Goal: Task Accomplishment & Management: Use online tool/utility

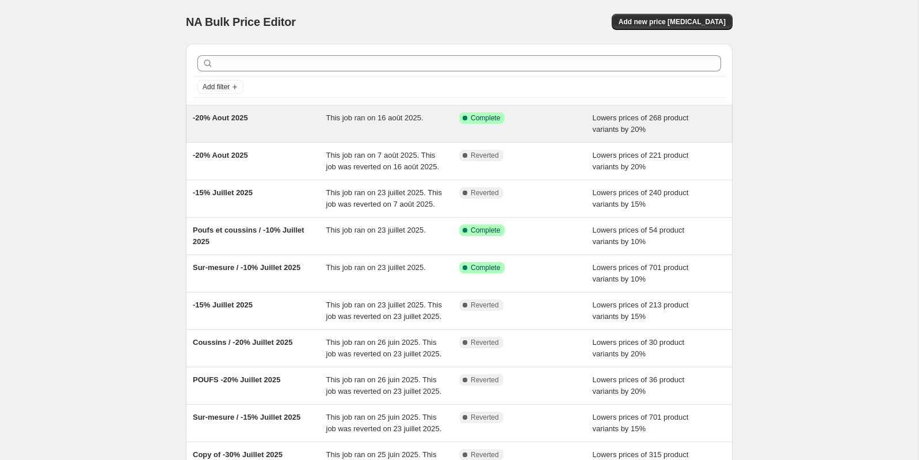
click at [384, 119] on span "This job ran on 16 août 2025." at bounding box center [374, 117] width 97 height 9
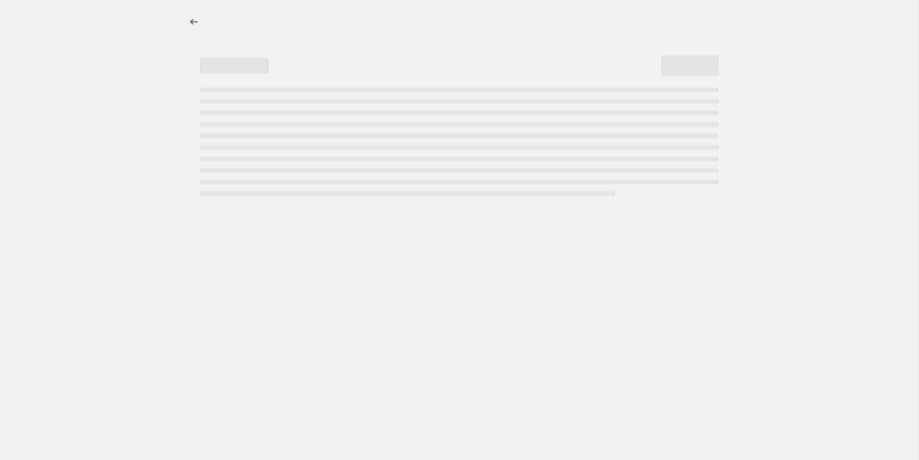
select select "percentage"
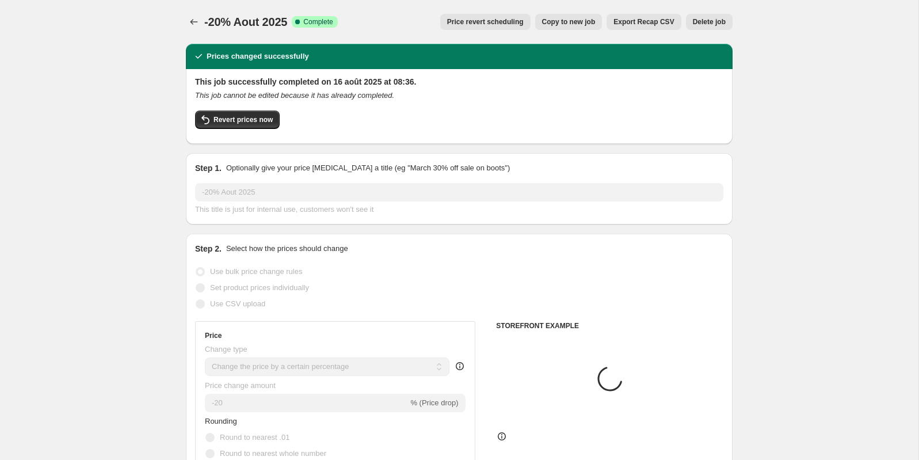
select select "collection"
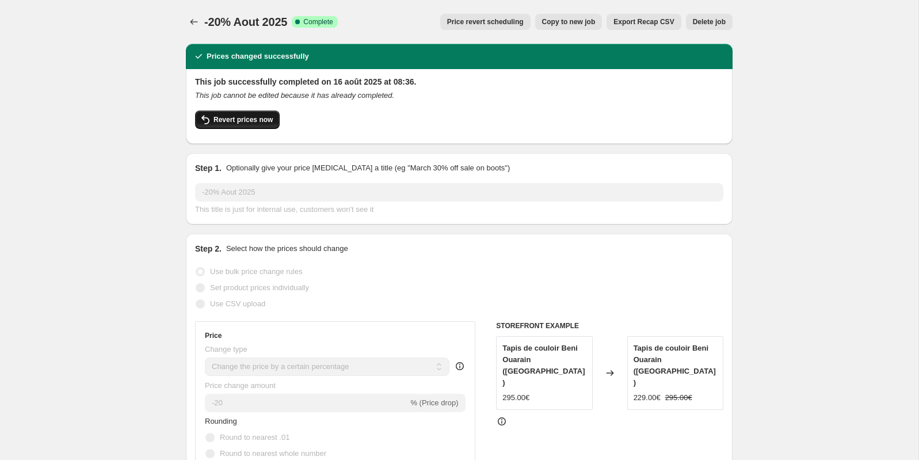
click at [249, 120] on span "Revert prices now" at bounding box center [242, 119] width 59 height 9
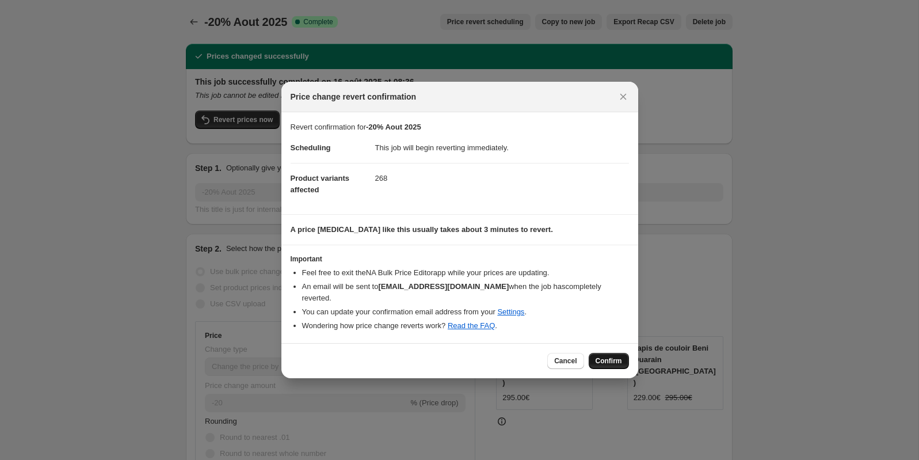
click at [599, 356] on span "Confirm" at bounding box center [609, 360] width 26 height 9
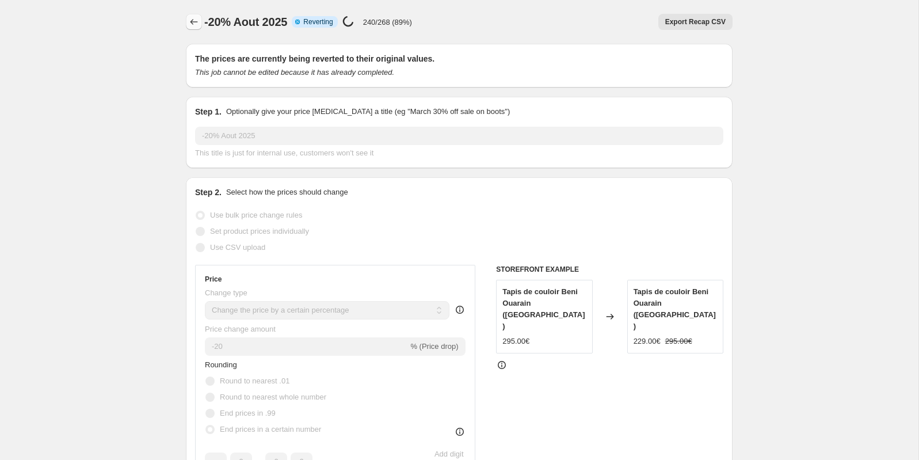
click at [200, 21] on button "Price change jobs" at bounding box center [194, 22] width 16 height 16
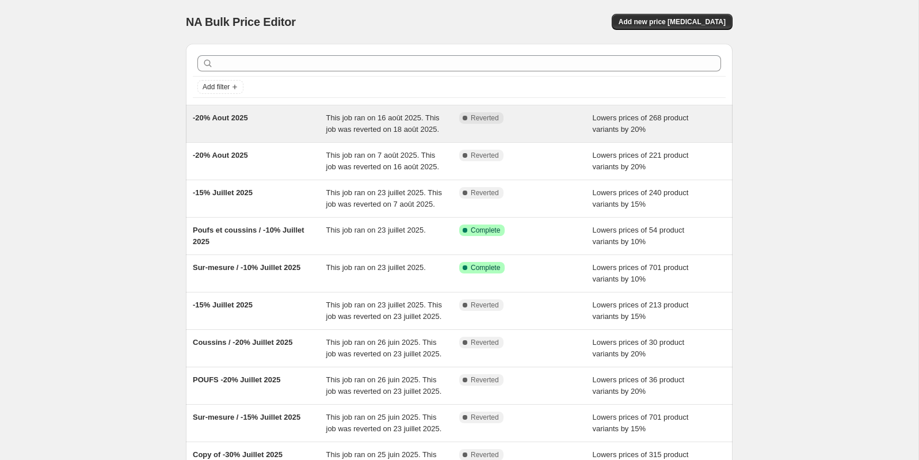
click at [334, 122] on div "This job ran on 16 août 2025. This job was reverted on 18 août 2025." at bounding box center [392, 123] width 133 height 23
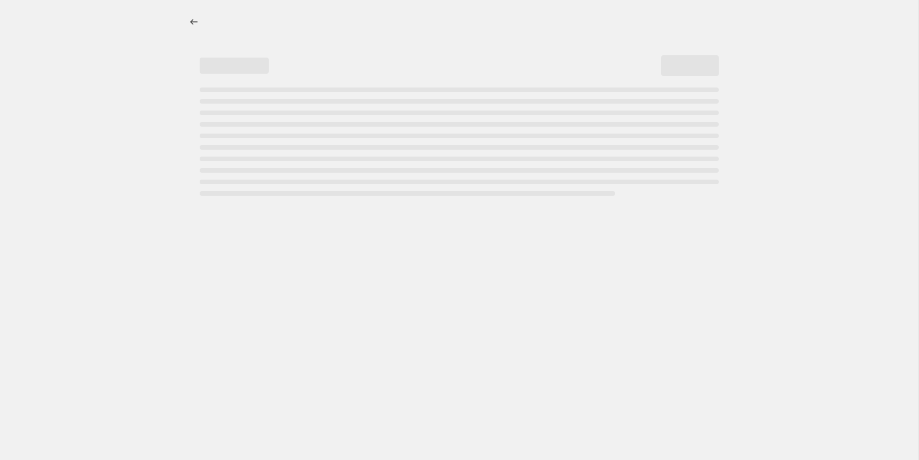
select select "percentage"
select select "collection"
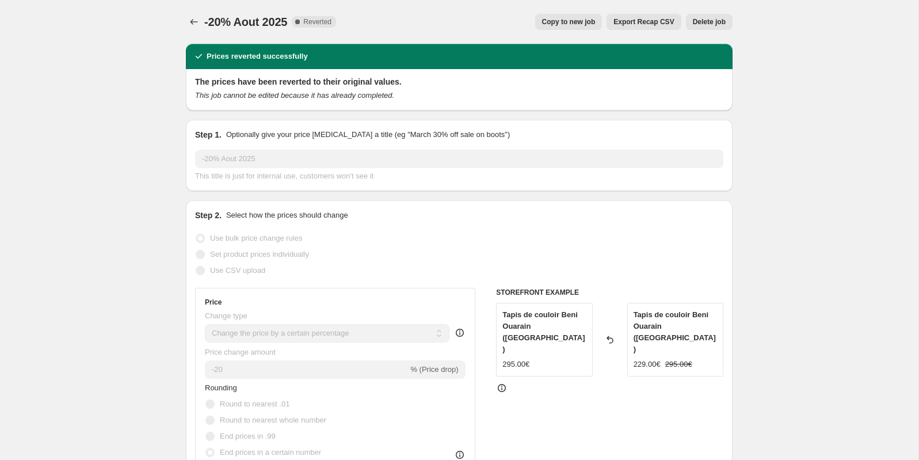
click at [581, 26] on button "Copy to new job" at bounding box center [568, 22] width 67 height 16
select select "percentage"
select select "collection"
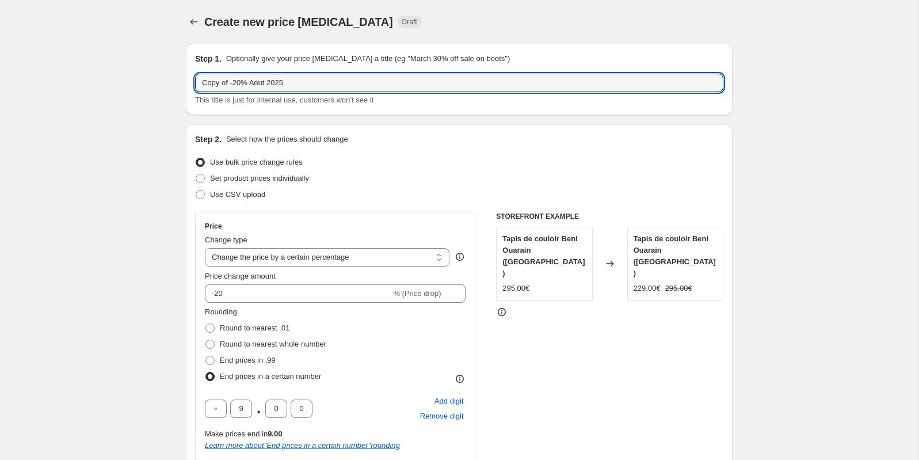
drag, startPoint x: 232, startPoint y: 85, endPoint x: 139, endPoint y: 83, distance: 93.8
type input "-20% Aout 2025"
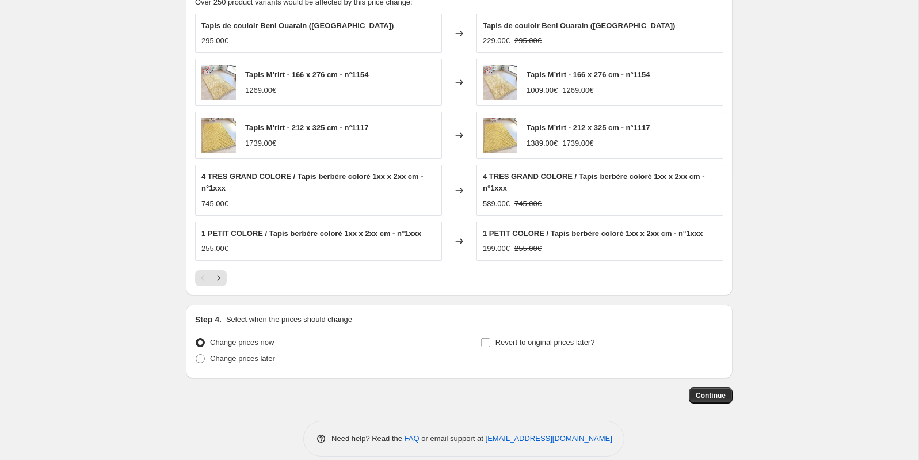
scroll to position [877, 0]
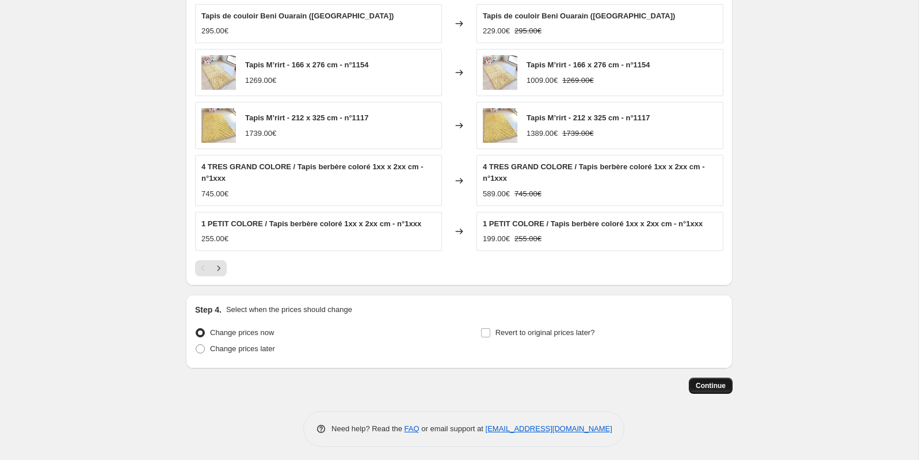
click at [710, 381] on span "Continue" at bounding box center [711, 385] width 30 height 9
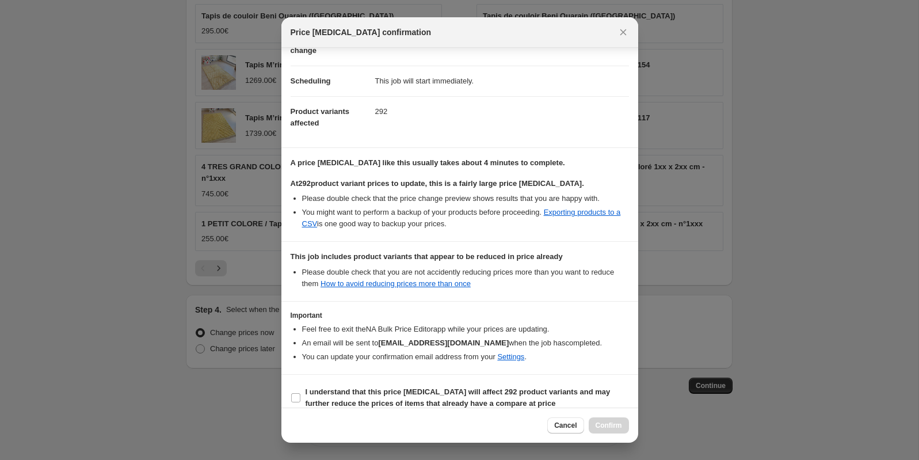
scroll to position [86, 0]
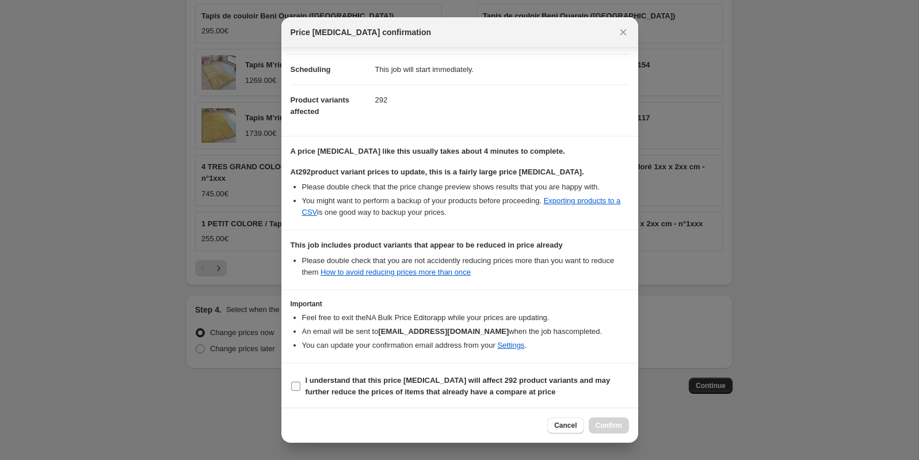
click at [384, 382] on b "I understand that this price [MEDICAL_DATA] will affect 292 product variants an…" at bounding box center [458, 386] width 305 height 20
click at [300, 382] on input "I understand that this price [MEDICAL_DATA] will affect 292 product variants an…" at bounding box center [295, 385] width 9 height 9
checkbox input "true"
click at [604, 426] on span "Confirm" at bounding box center [609, 425] width 26 height 9
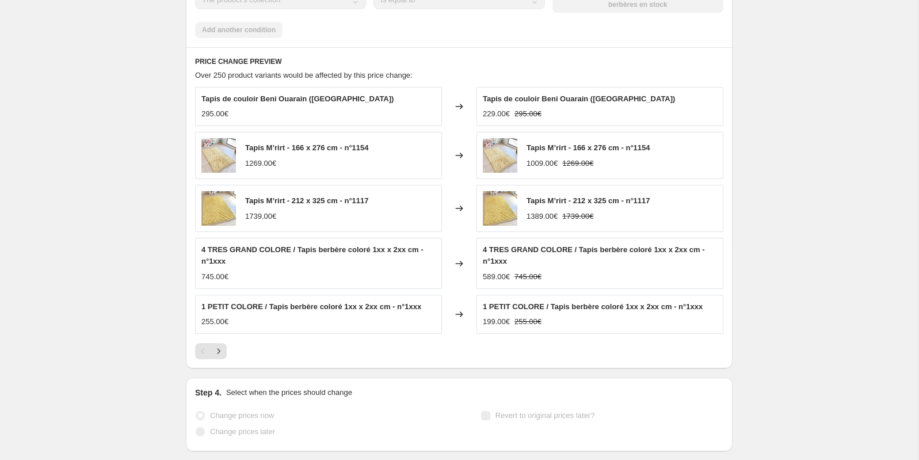
scroll to position [907, 0]
